Goal: Obtain resource: Obtain resource

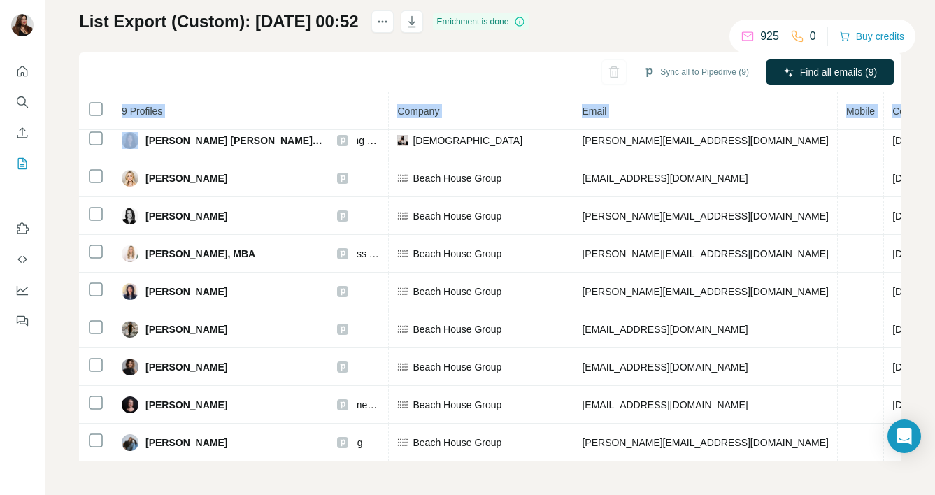
scroll to position [8, 415]
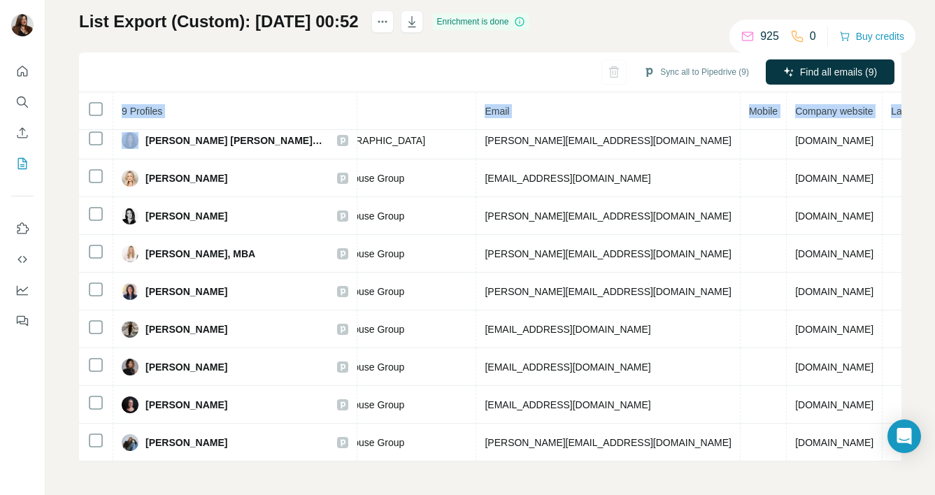
drag, startPoint x: 145, startPoint y: 232, endPoint x: 906, endPoint y: 473, distance: 798.2
click at [906, 473] on div "My lists / List Export (Custom): 27/08/2025 00:52 925 0 Buy credits List Export…" at bounding box center [490, 247] width 890 height 495
copy table "9 Profiles Status LinkedIn Job title Company Email Mobile Company website Landl…"
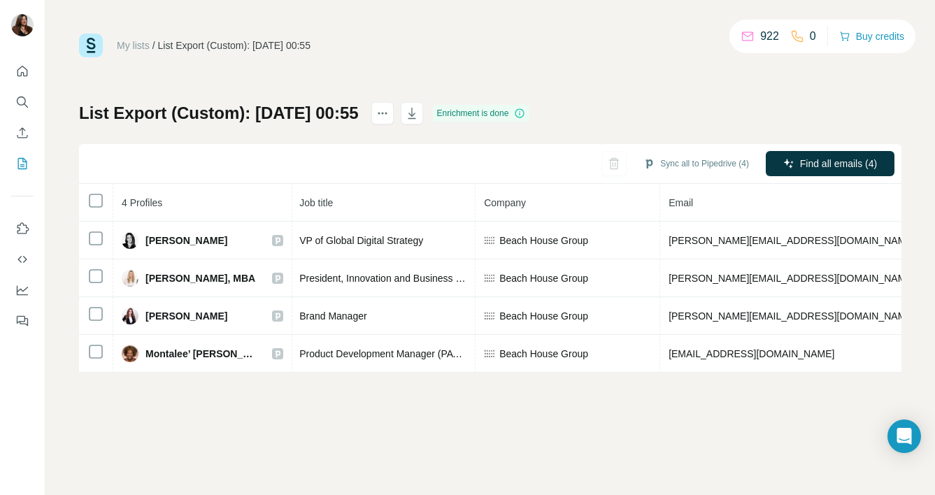
scroll to position [0, 415]
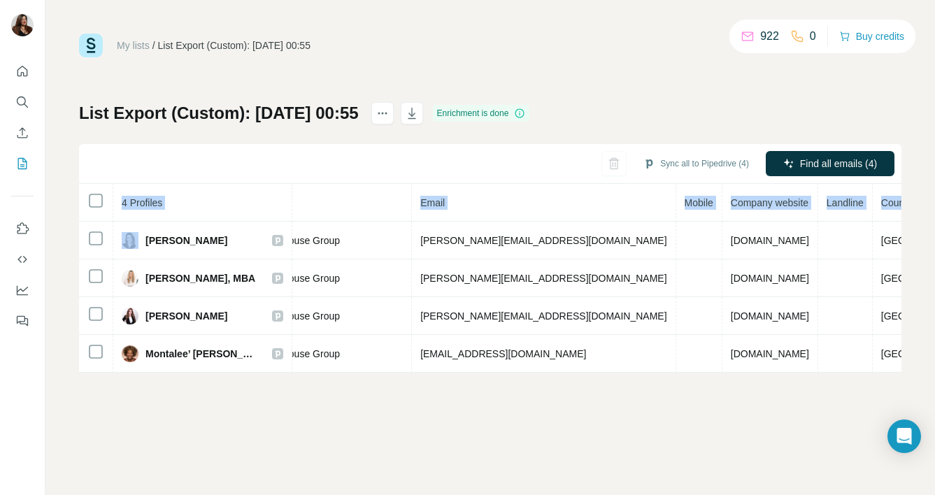
drag, startPoint x: 143, startPoint y: 238, endPoint x: 931, endPoint y: 348, distance: 795.0
click at [931, 348] on div "My lists / List Export (Custom): [DATE] 00:55 922 0 Buy credits List Export (Cu…" at bounding box center [490, 247] width 890 height 495
copy table "4 Profiles Status LinkedIn Job title Company Email Mobile Company website Landl…"
